Goal: Task Accomplishment & Management: Manage account settings

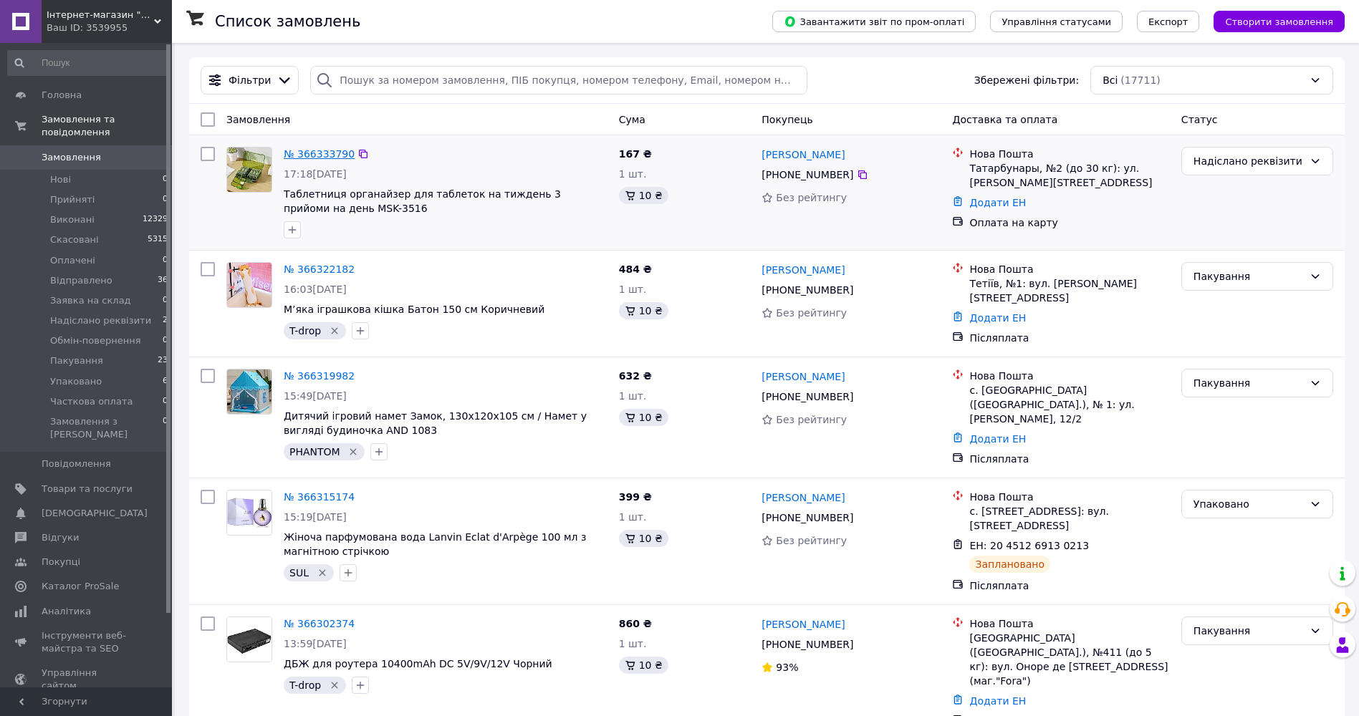
click at [309, 153] on link "№ 366333790" at bounding box center [319, 153] width 71 height 11
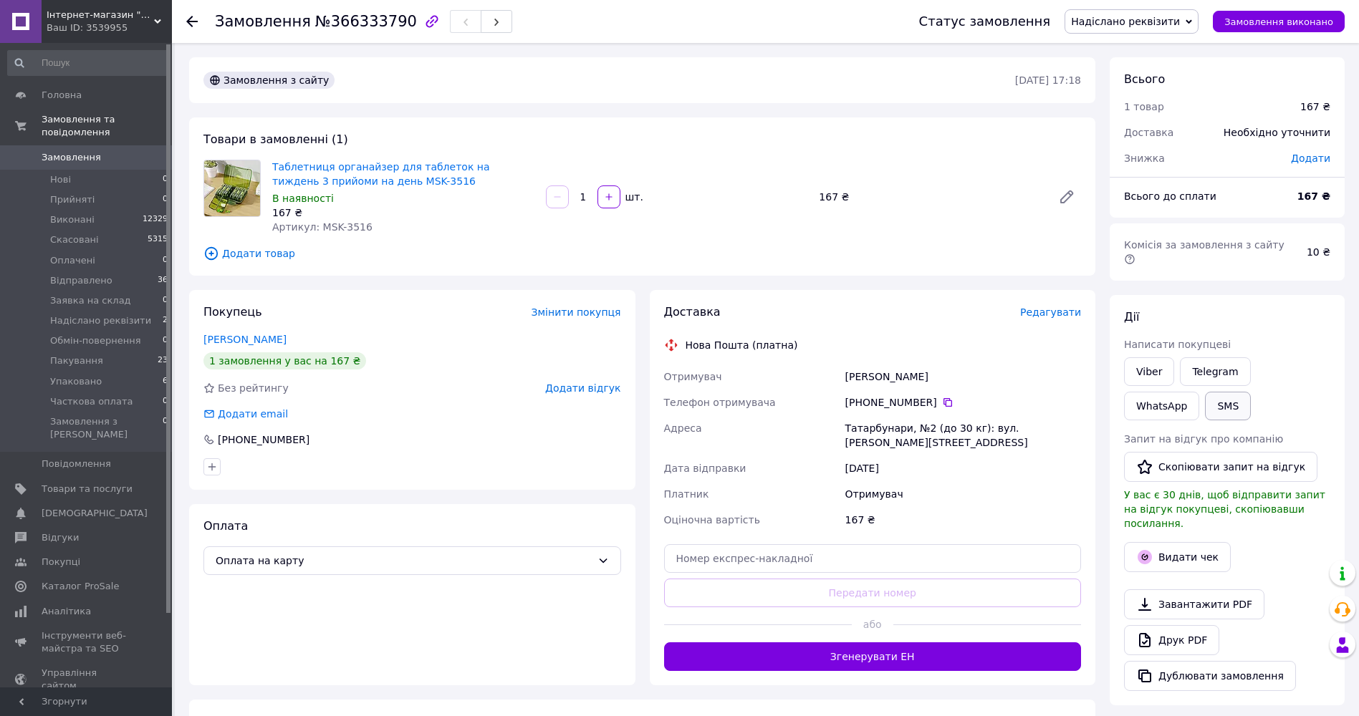
click at [1205, 393] on button "SMS" at bounding box center [1228, 406] width 46 height 29
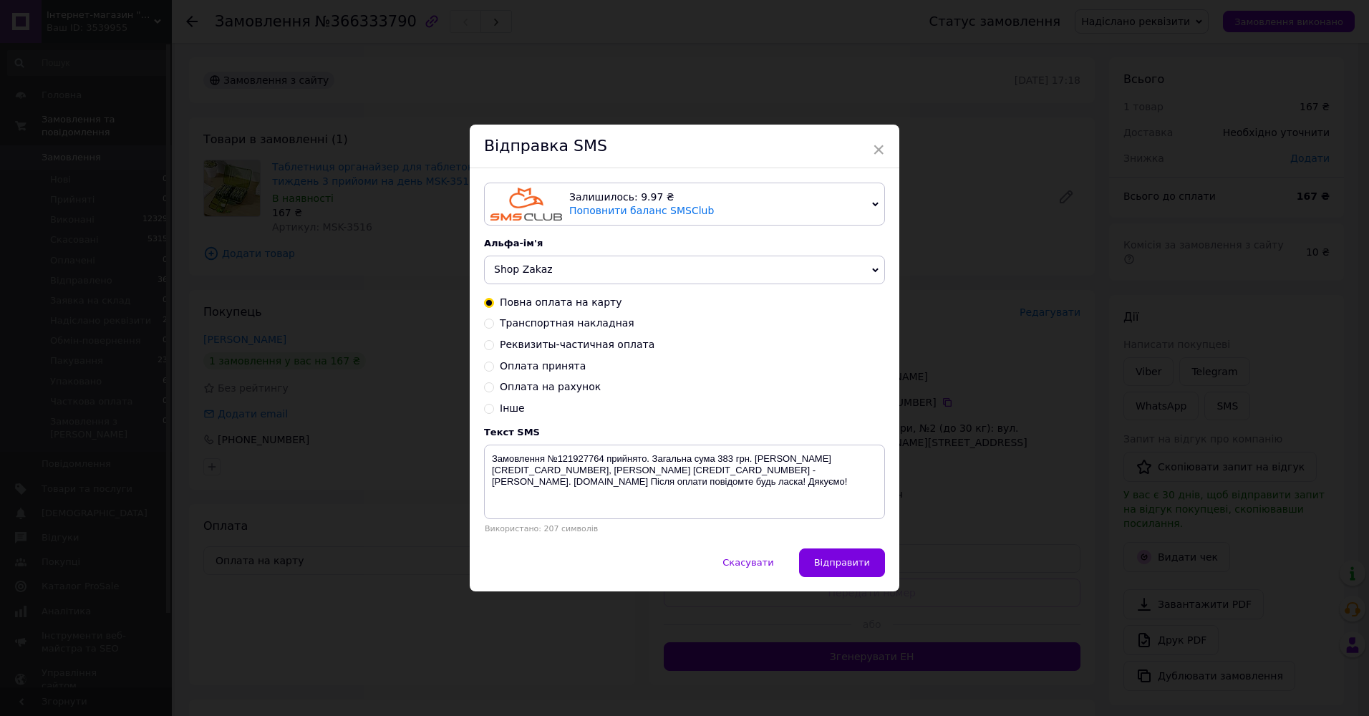
click at [542, 368] on span "Оплата принята" at bounding box center [543, 365] width 86 height 11
click at [494, 368] on input "Оплата принята" at bounding box center [489, 365] width 10 height 10
radio input "true"
radio input "false"
type textarea "Оплата прийнята. Очікуйте повідомлення з номером ттн. Дякуємо за покупку! [DOMA…"
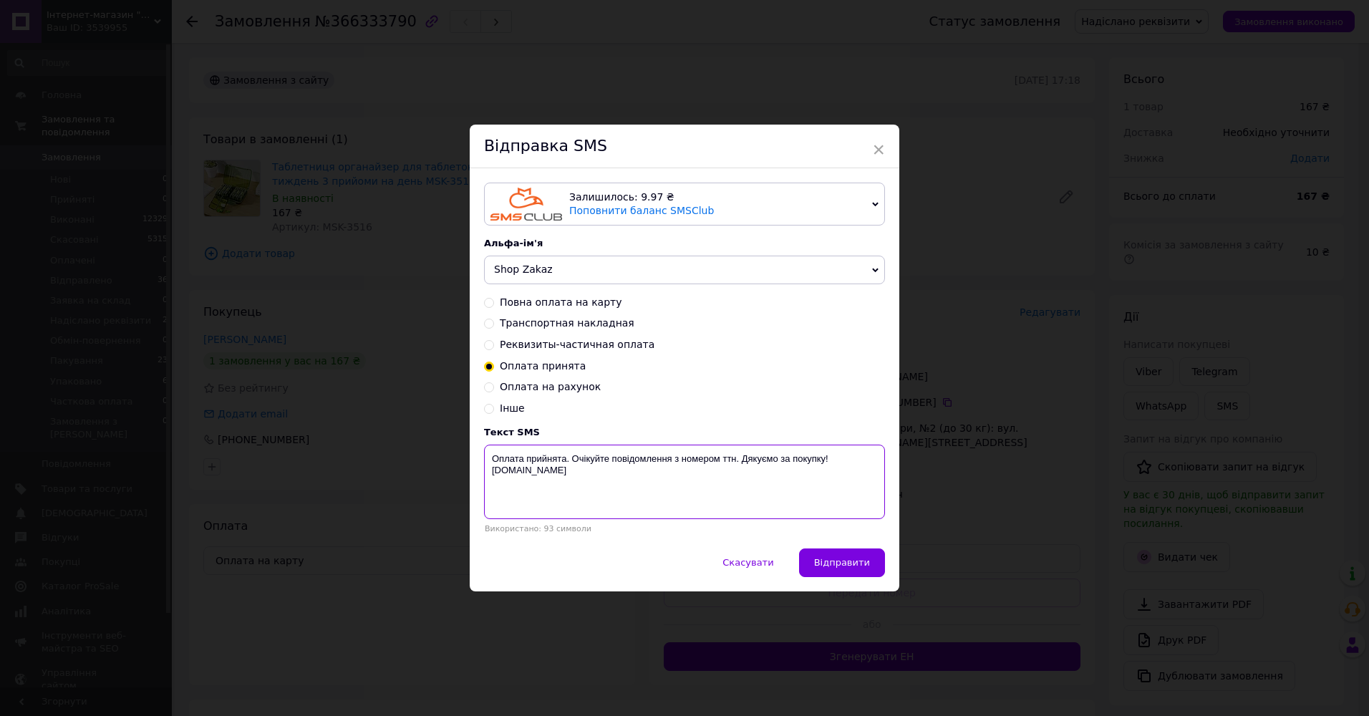
drag, startPoint x: 492, startPoint y: 462, endPoint x: 531, endPoint y: 475, distance: 41.4
click at [549, 482] on textarea "Оплата прийнята. Очікуйте повідомлення з номером ттн. Дякуємо за покупку! [DOMA…" at bounding box center [684, 482] width 401 height 74
click at [948, 140] on div "× Відправка SMS Залишилось: 9.97 ₴ Поповнити баланс SMSClub Підключити LetsAds …" at bounding box center [684, 358] width 1369 height 716
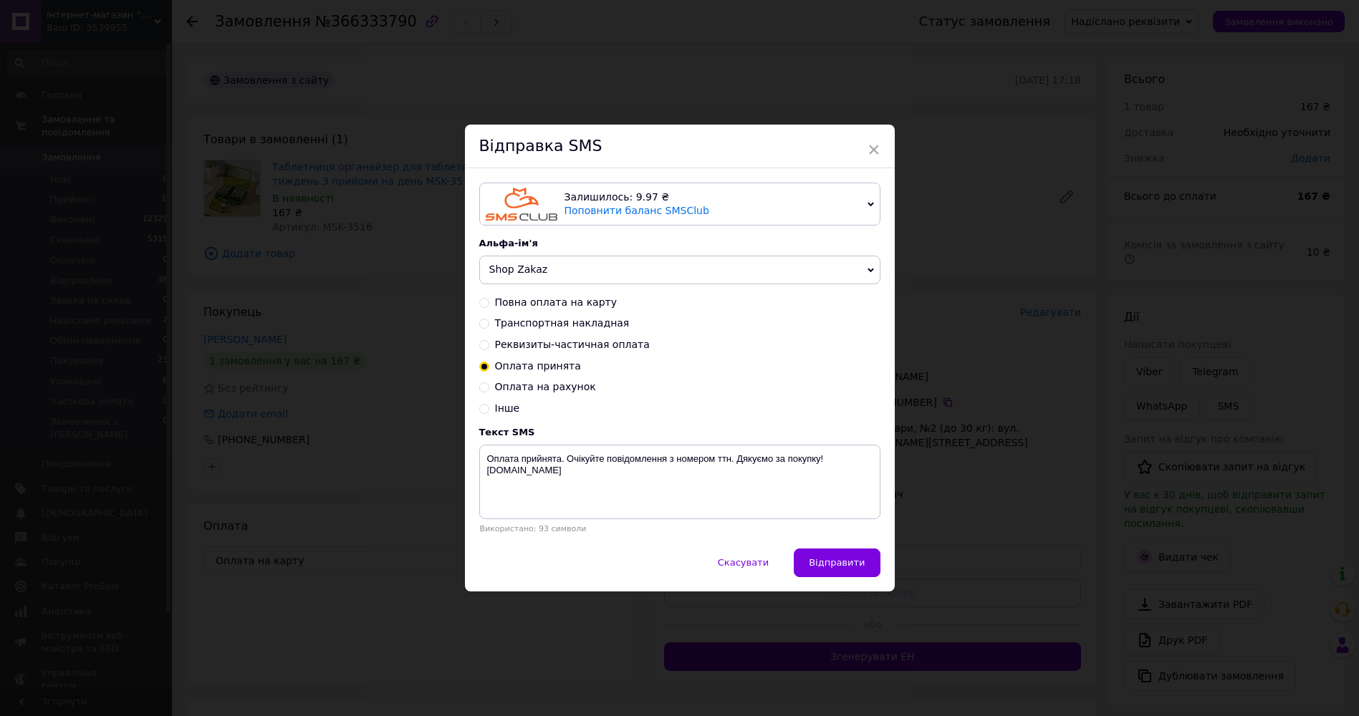
drag, startPoint x: 749, startPoint y: 568, endPoint x: 806, endPoint y: 518, distance: 75.6
click at [753, 564] on span "Скасувати" at bounding box center [743, 562] width 51 height 11
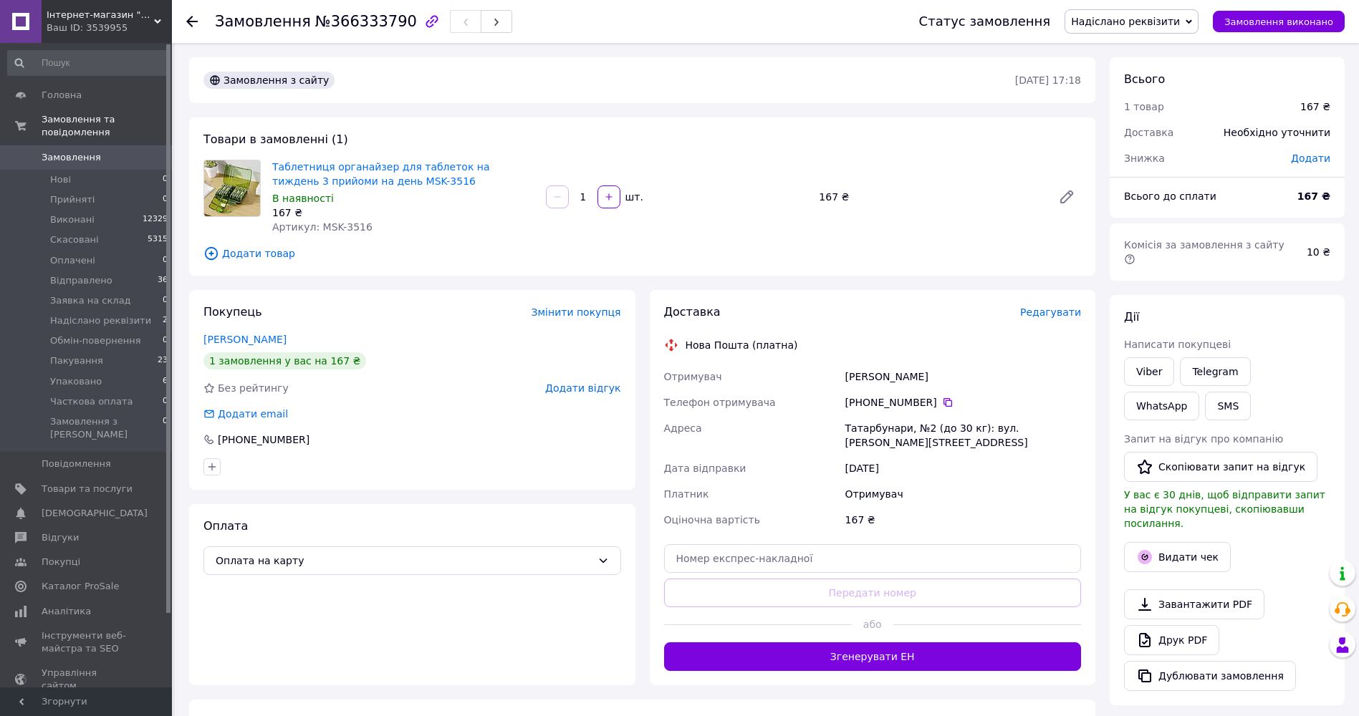
click at [1146, 28] on span "Надіслано реквізити" at bounding box center [1131, 21] width 134 height 24
click at [1137, 121] on li "Оплачено" at bounding box center [1131, 114] width 132 height 21
click at [1187, 542] on button "Видати чек" at bounding box center [1177, 557] width 107 height 30
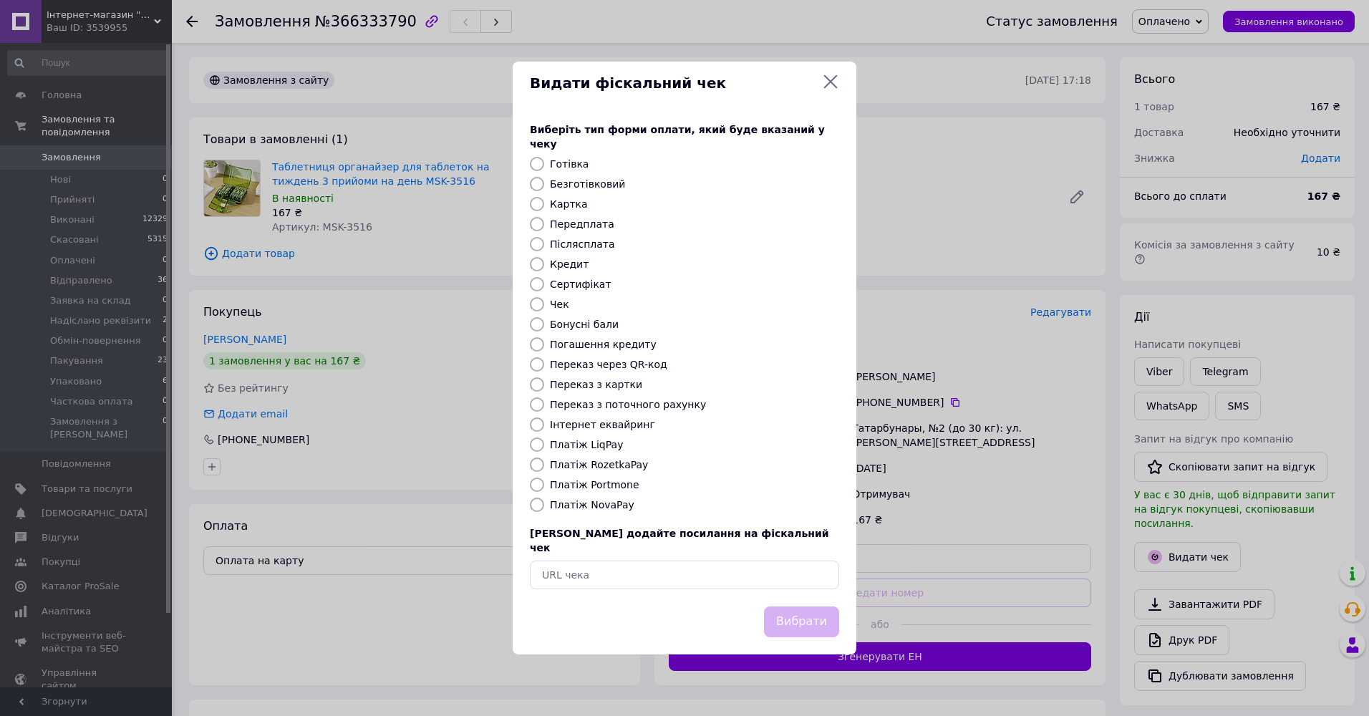
click at [603, 388] on label "Переказ з картки" at bounding box center [596, 384] width 92 height 11
click at [544, 388] on input "Переказ з картки" at bounding box center [537, 384] width 14 height 14
radio input "true"
click at [799, 607] on button "Вибрати" at bounding box center [801, 622] width 75 height 31
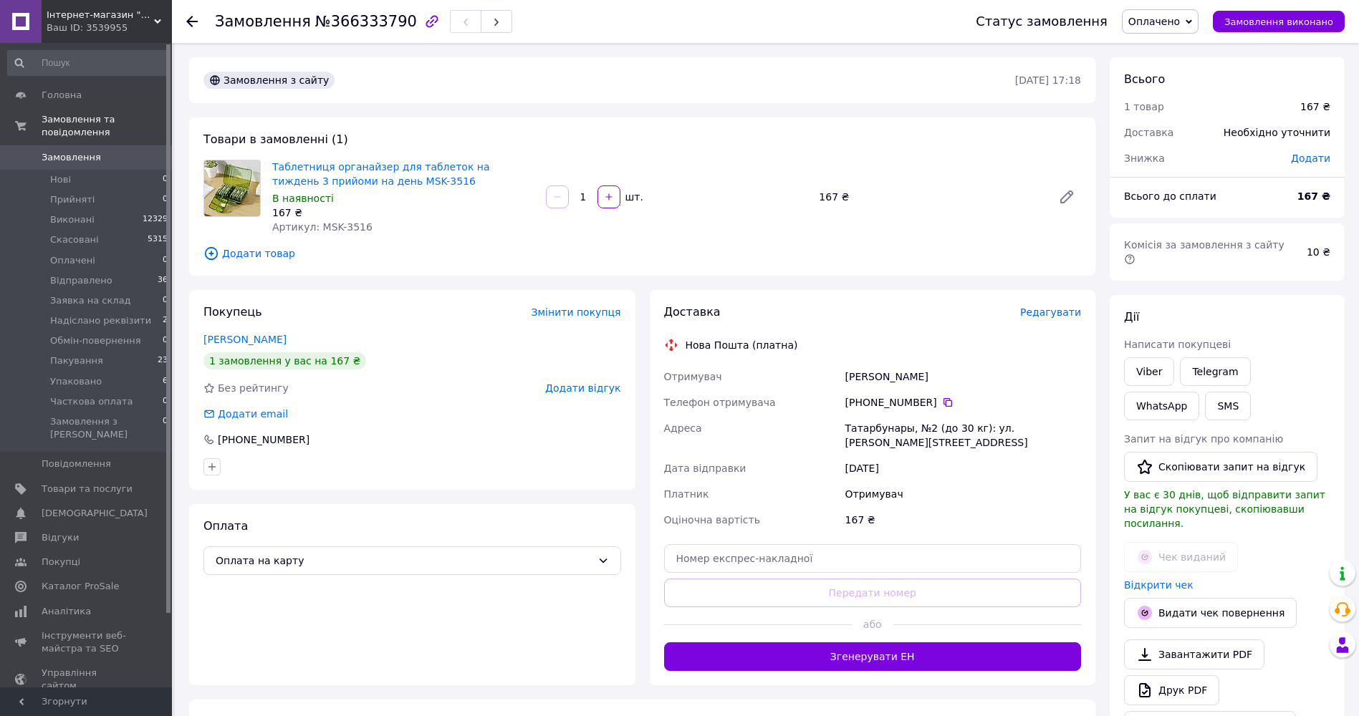
click at [395, 634] on div "Оплата Оплата на карту" at bounding box center [412, 594] width 446 height 181
click at [943, 402] on icon at bounding box center [947, 402] width 9 height 9
drag, startPoint x: 845, startPoint y: 378, endPoint x: 938, endPoint y: 377, distance: 93.1
click at [941, 377] on div "[PERSON_NAME]" at bounding box center [962, 377] width 241 height 26
copy div "[PERSON_NAME]"
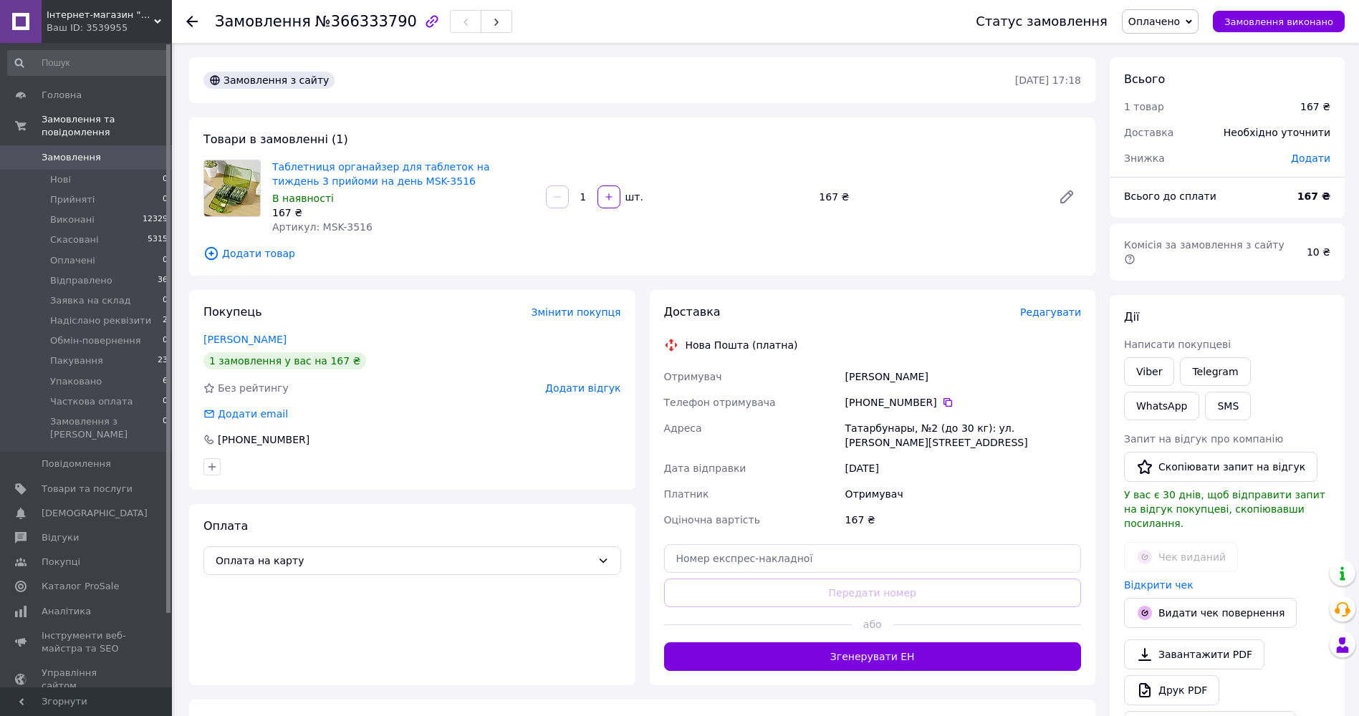
click at [1177, 24] on span "Оплачено" at bounding box center [1154, 21] width 52 height 11
drag, startPoint x: 1192, startPoint y: 138, endPoint x: 1182, endPoint y: 134, distance: 10.6
click at [1191, 138] on li "Заявка на склад" at bounding box center [1179, 135] width 115 height 21
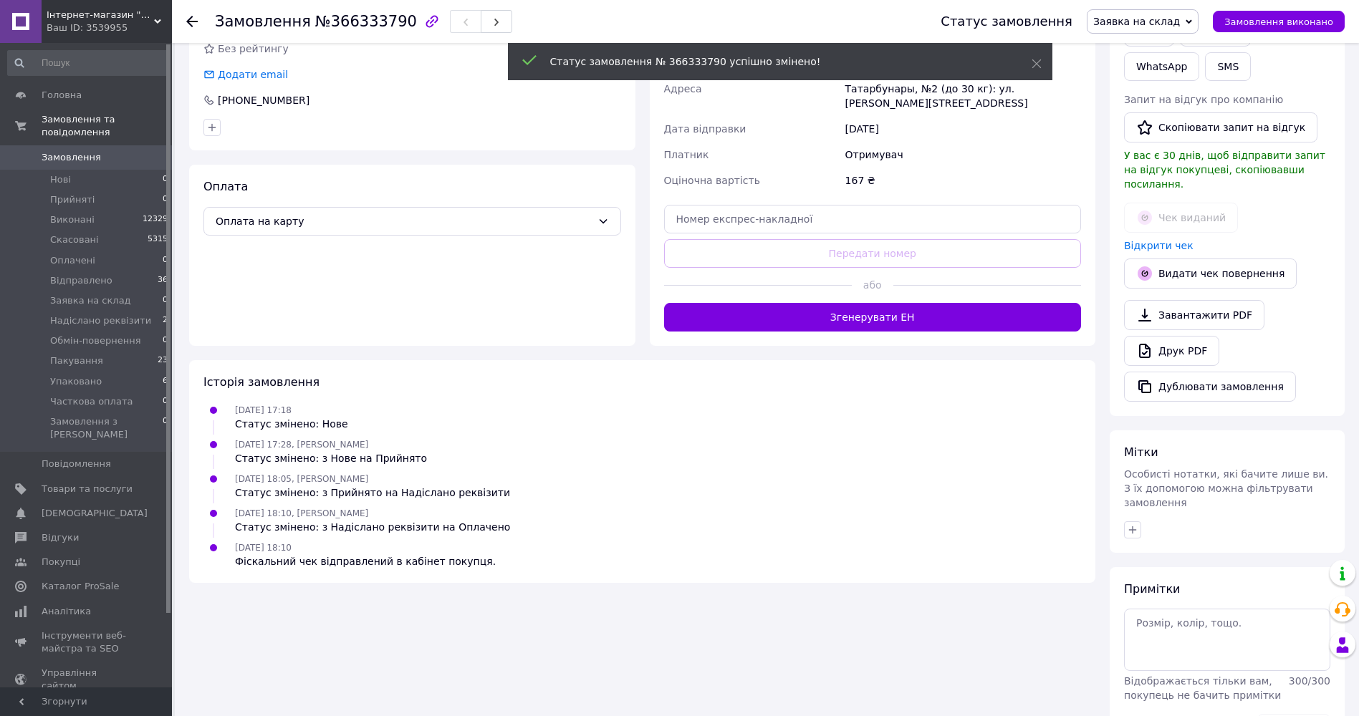
scroll to position [352, 0]
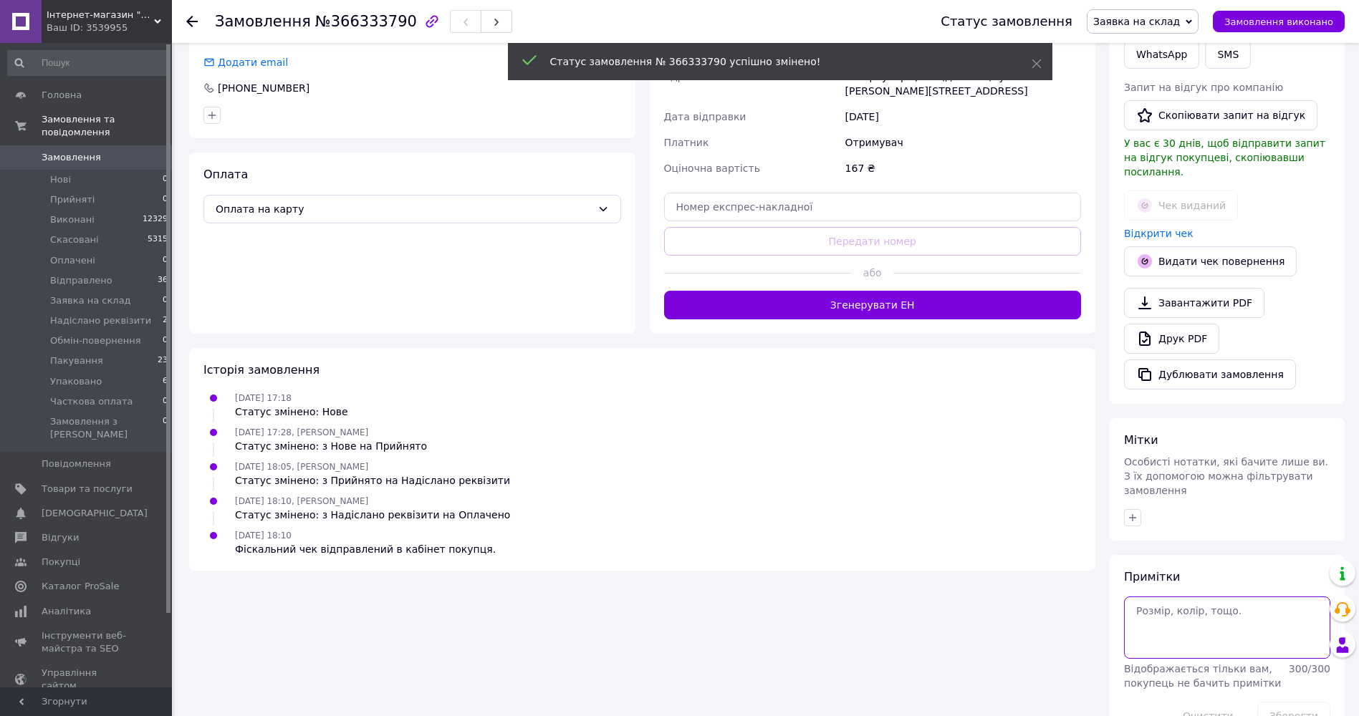
click at [1155, 597] on textarea at bounding box center [1227, 628] width 206 height 62
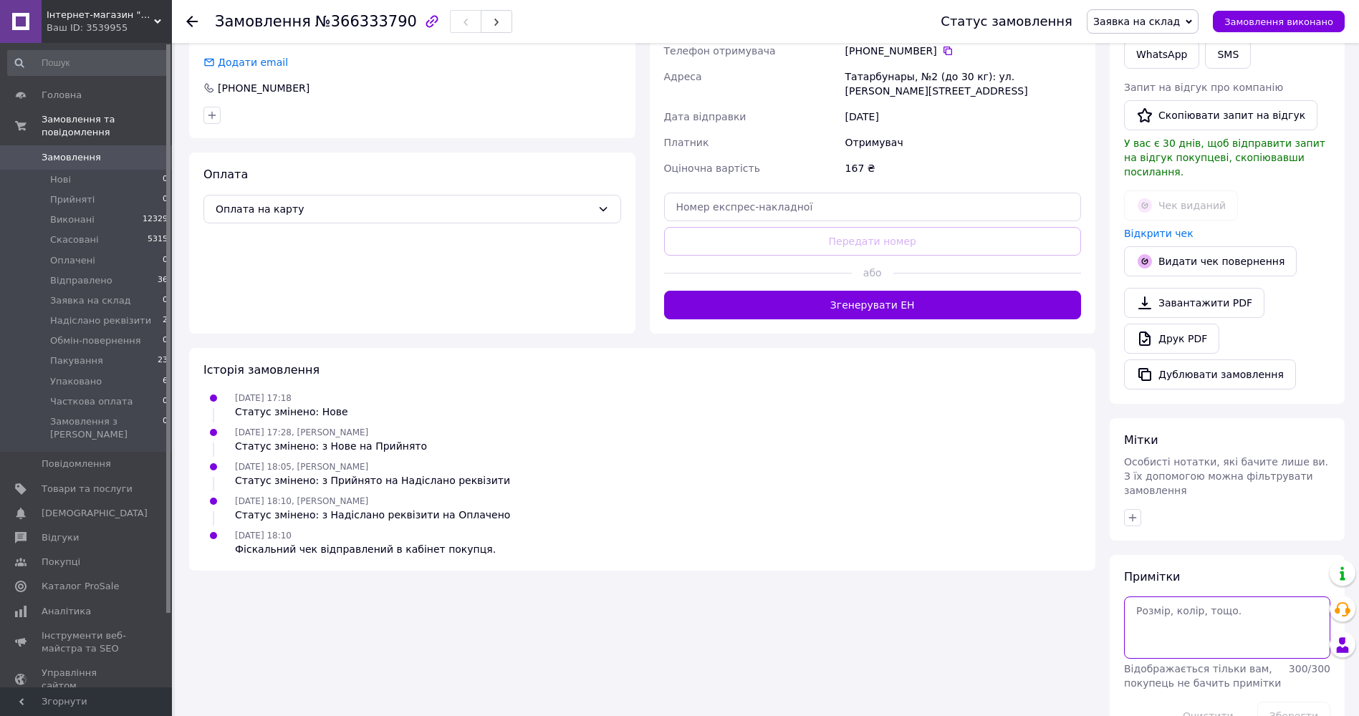
paste textarea "203418"
type textarea "203418"
click at [1304, 702] on button "Зберегти" at bounding box center [1293, 716] width 73 height 29
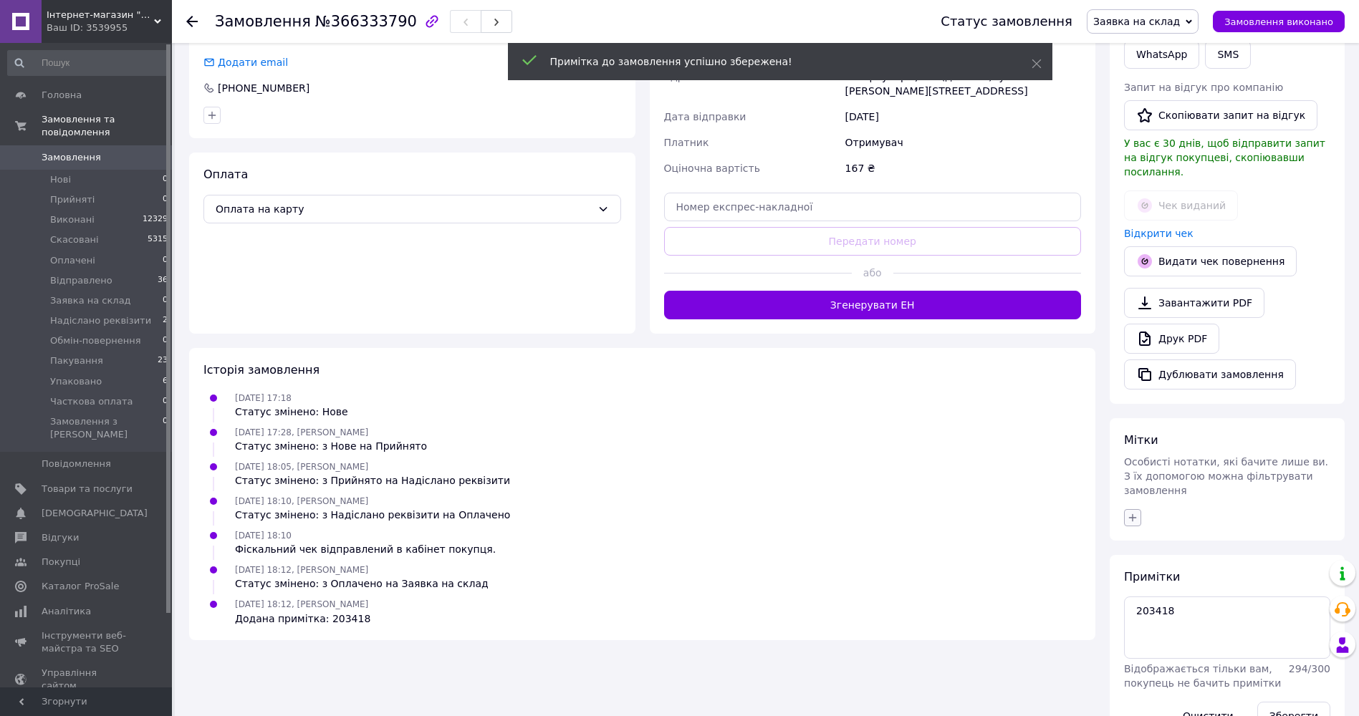
click at [1132, 514] on icon "button" at bounding box center [1133, 518] width 8 height 8
click at [1200, 621] on div "PHANTOM" at bounding box center [1212, 627] width 161 height 13
checkbox input "true"
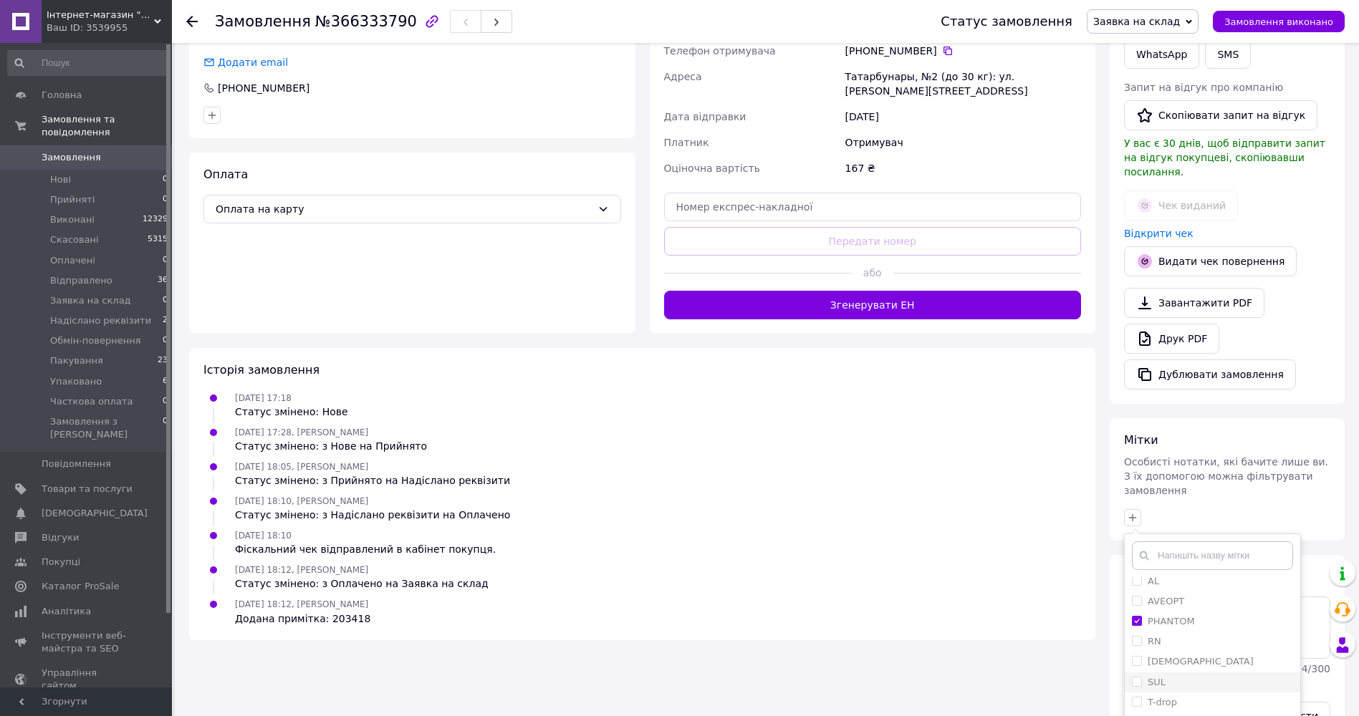
scroll to position [7, 0]
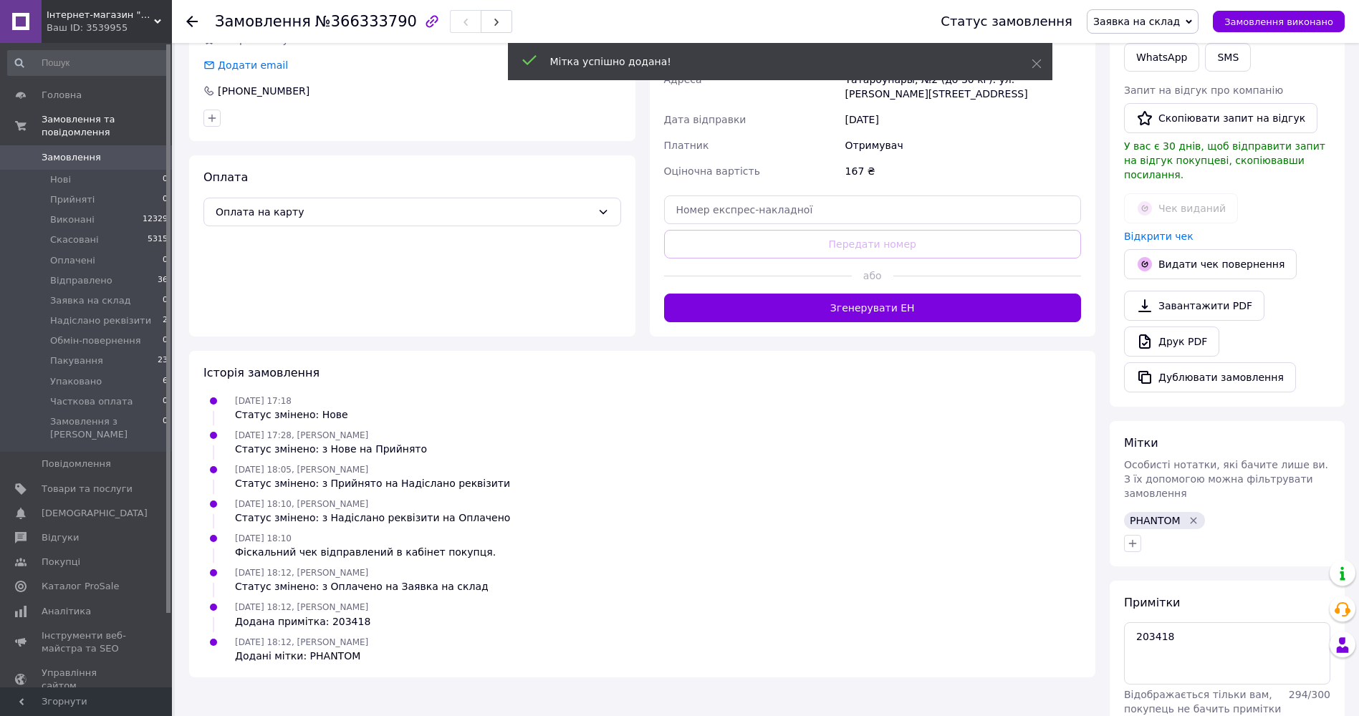
scroll to position [375, 0]
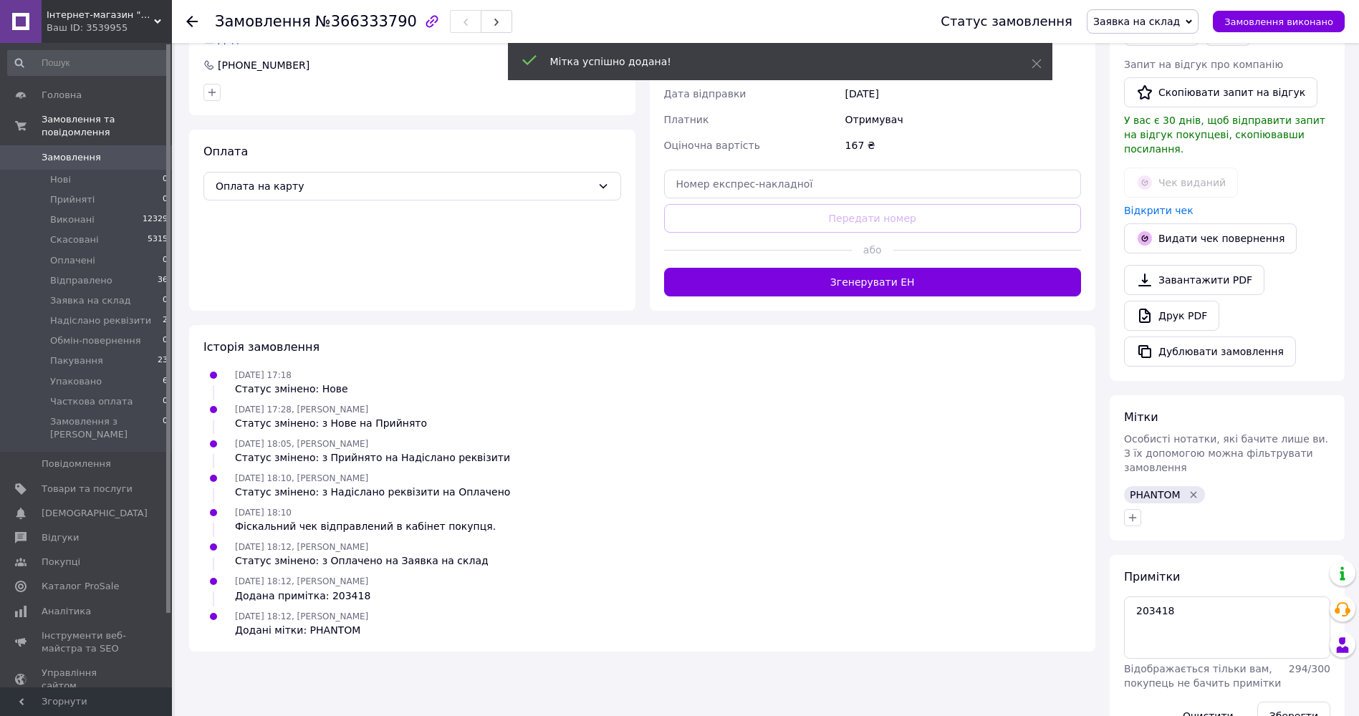
click at [1198, 25] on span "Заявка на склад" at bounding box center [1142, 21] width 112 height 24
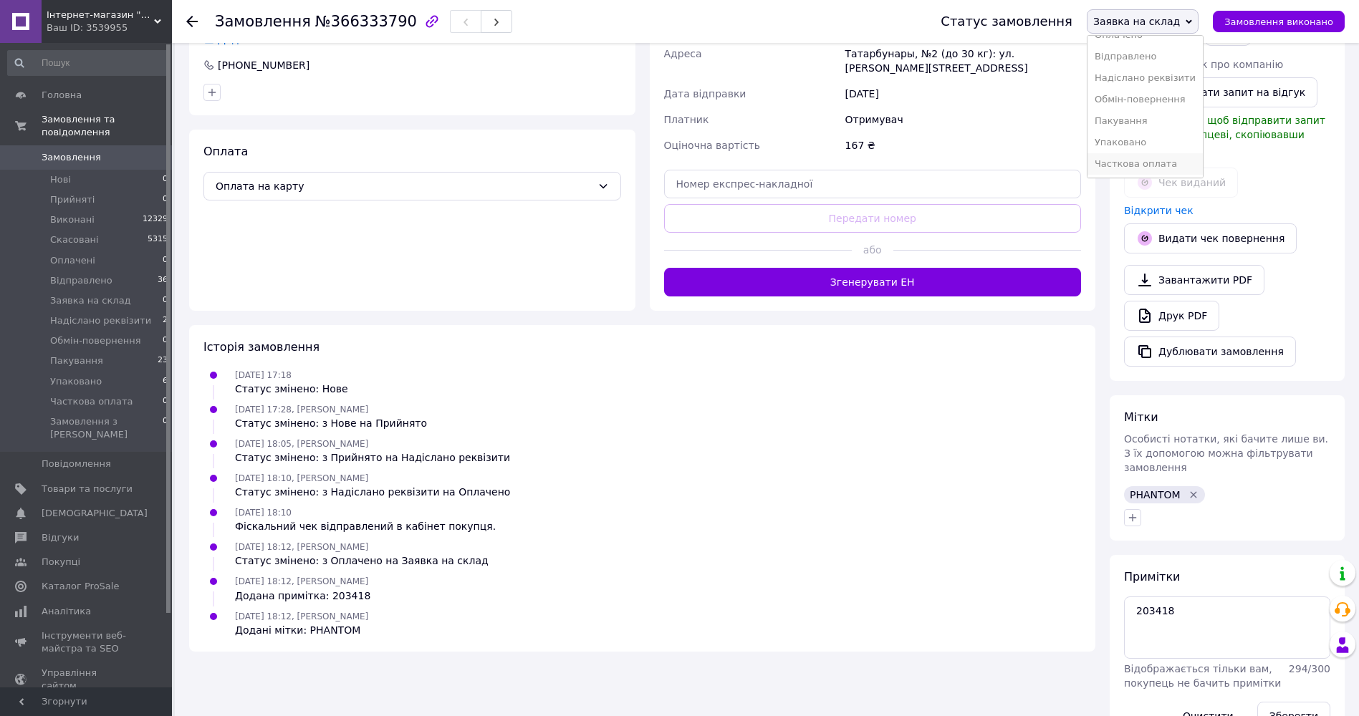
scroll to position [80, 0]
click at [1147, 117] on li "Пакування" at bounding box center [1144, 120] width 115 height 21
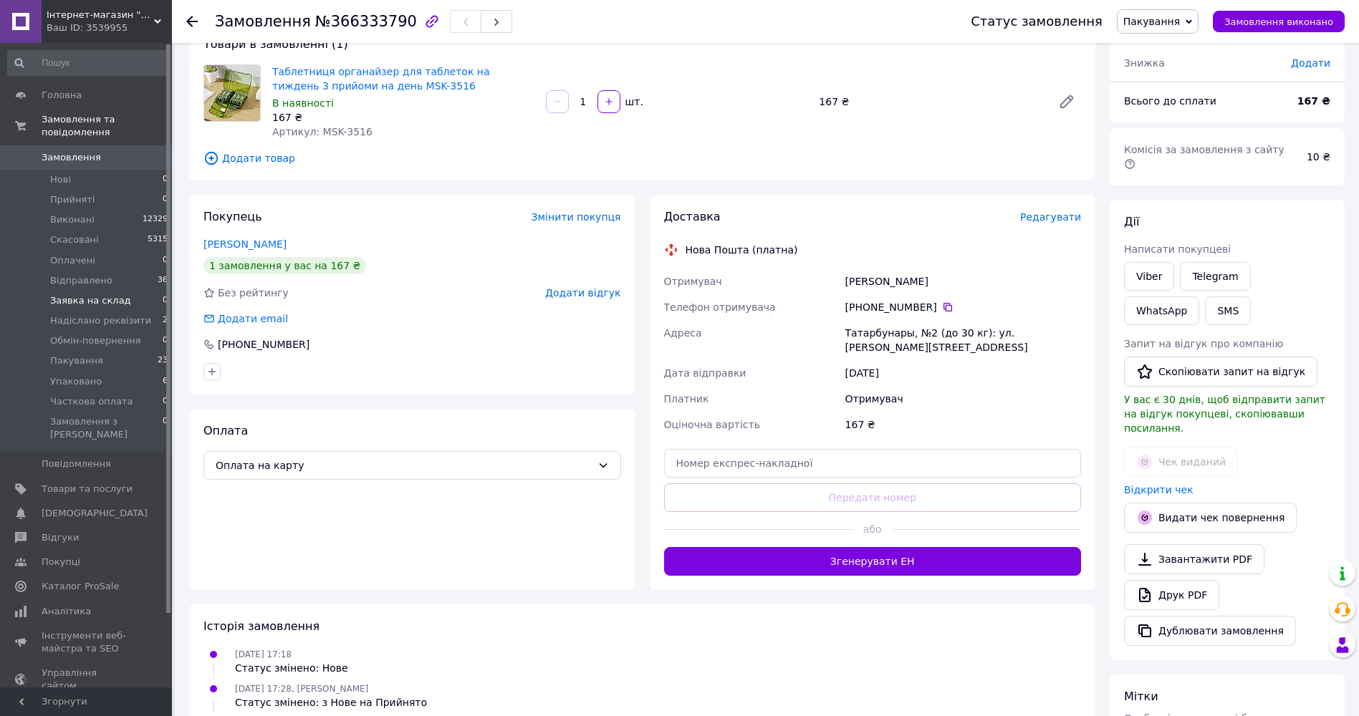
scroll to position [88, 0]
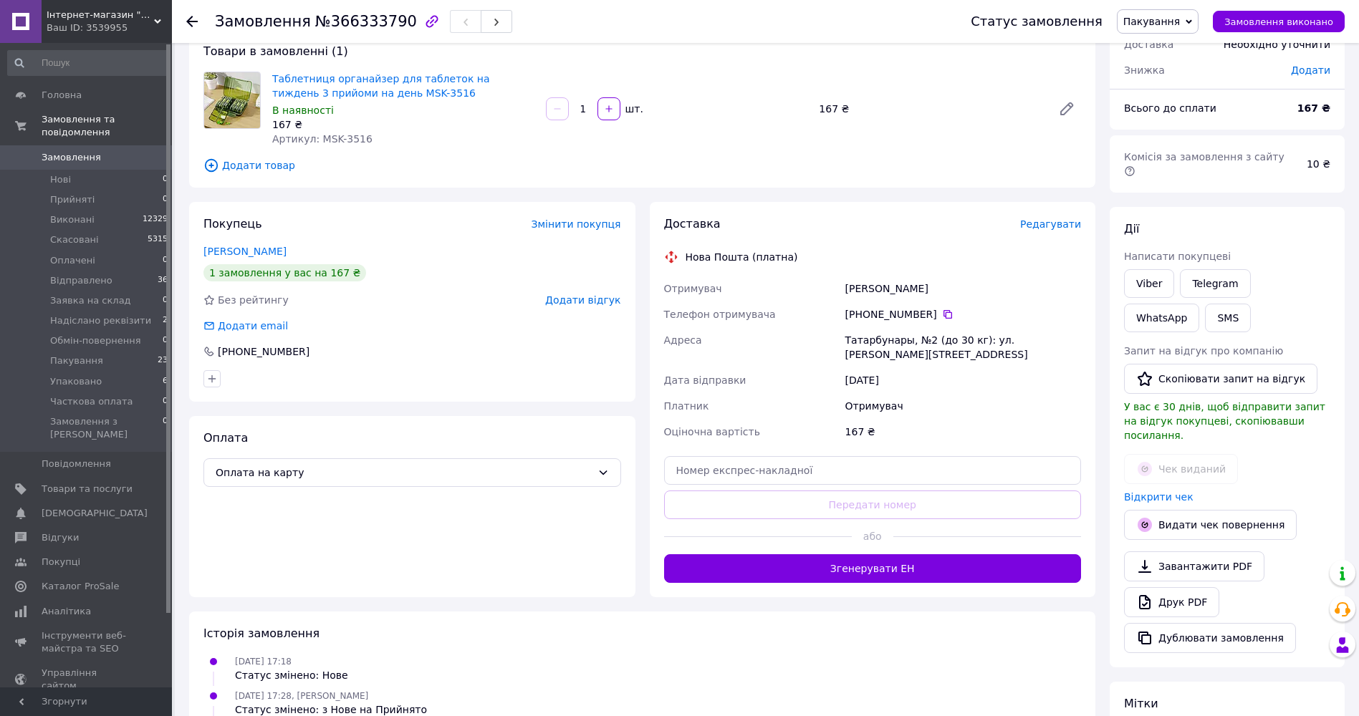
click at [68, 151] on span "Замовлення" at bounding box center [71, 157] width 59 height 13
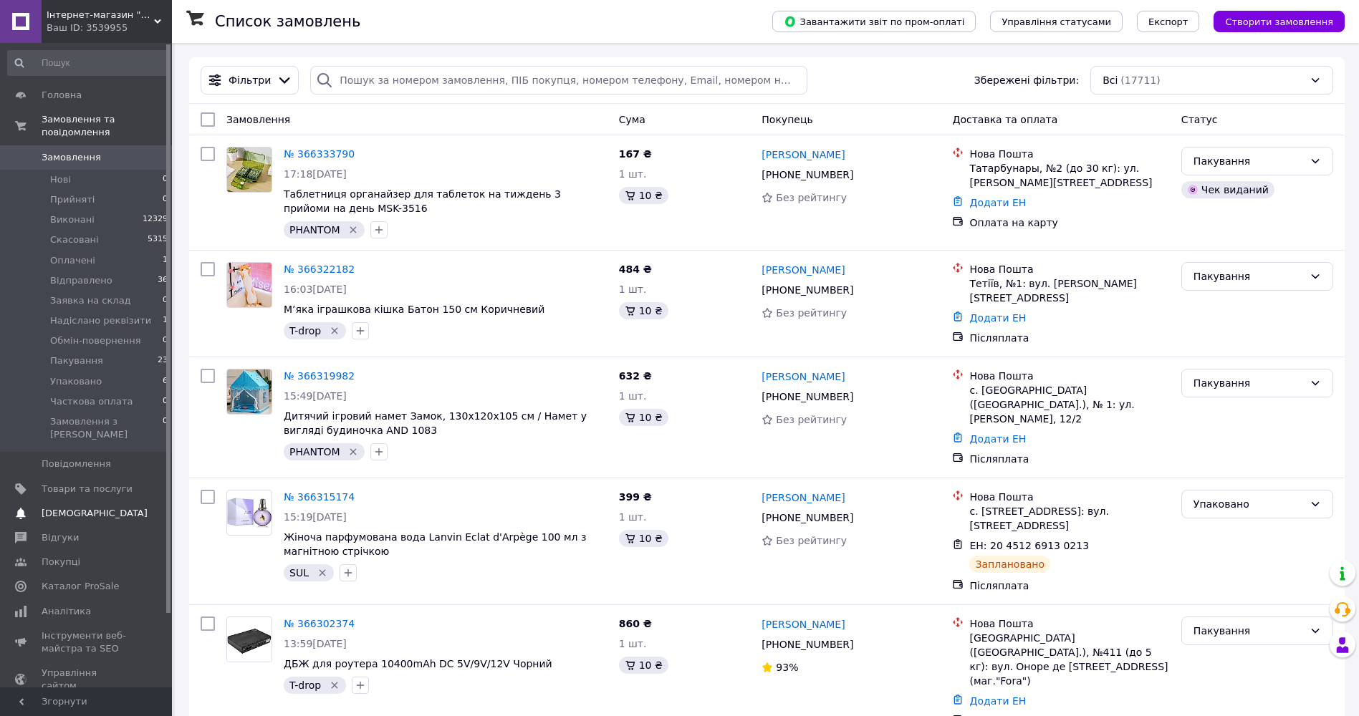
click at [59, 507] on span "[DEMOGRAPHIC_DATA]" at bounding box center [95, 513] width 106 height 13
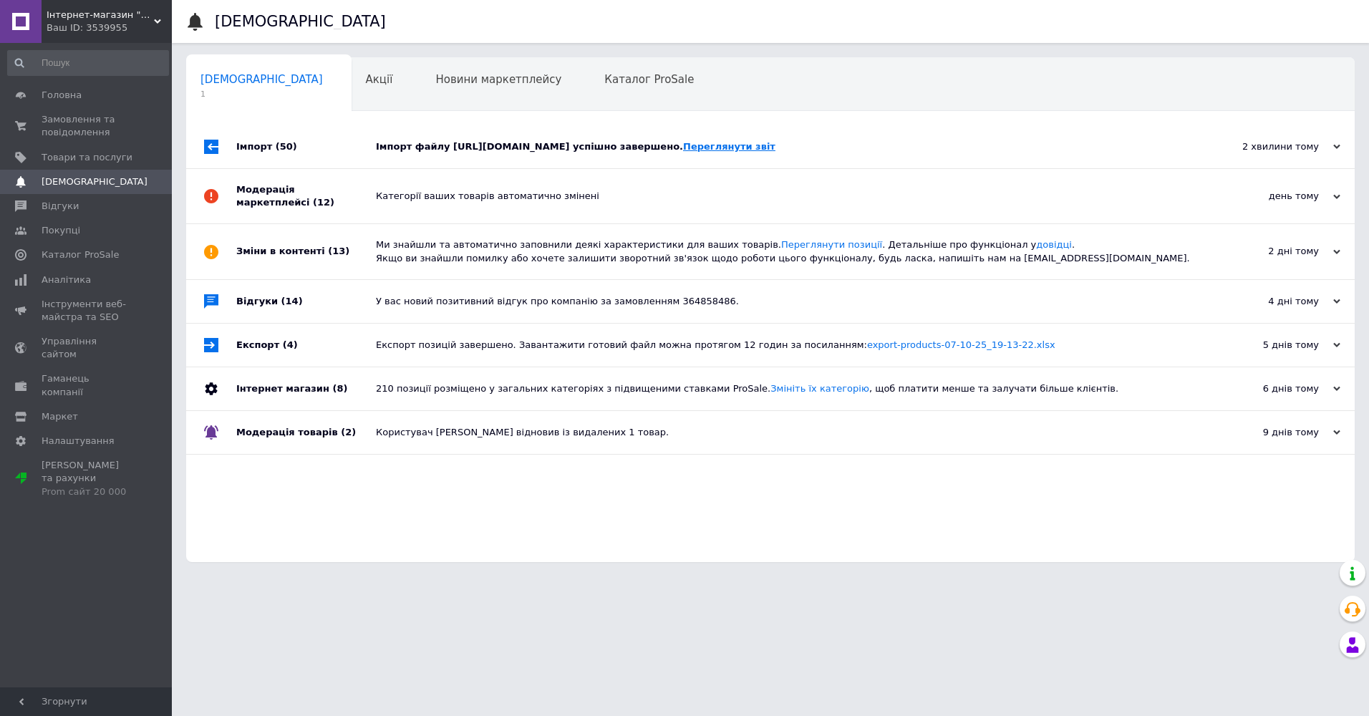
click at [683, 152] on link "Переглянути звіт" at bounding box center [729, 146] width 92 height 11
